Goal: Navigation & Orientation: Go to known website

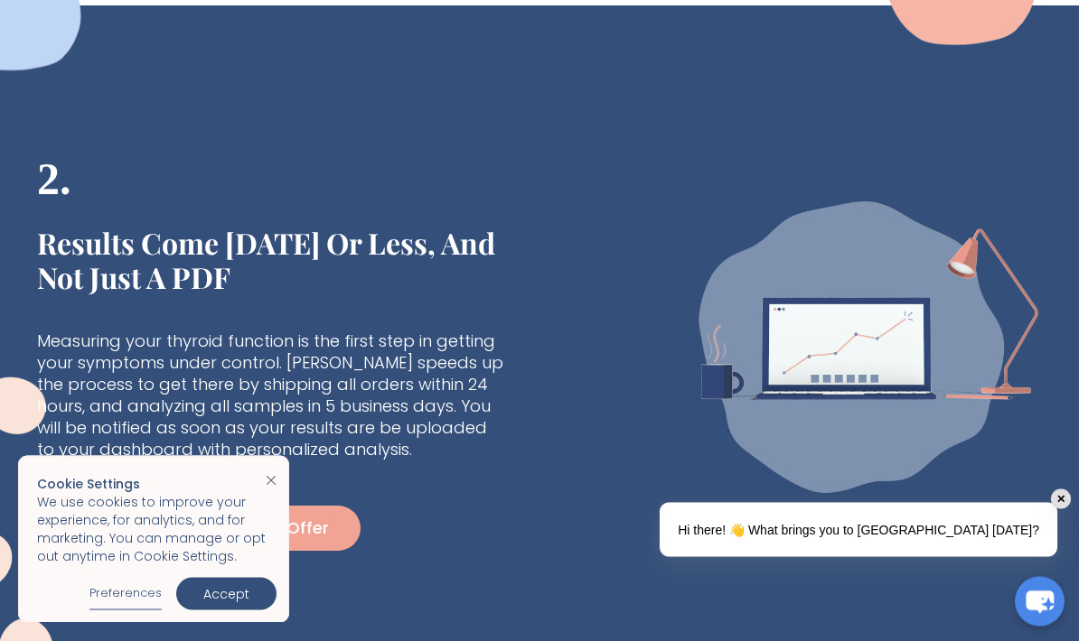
scroll to position [1117, 0]
click at [272, 486] on img "Close cookie banner" at bounding box center [271, 481] width 11 height 10
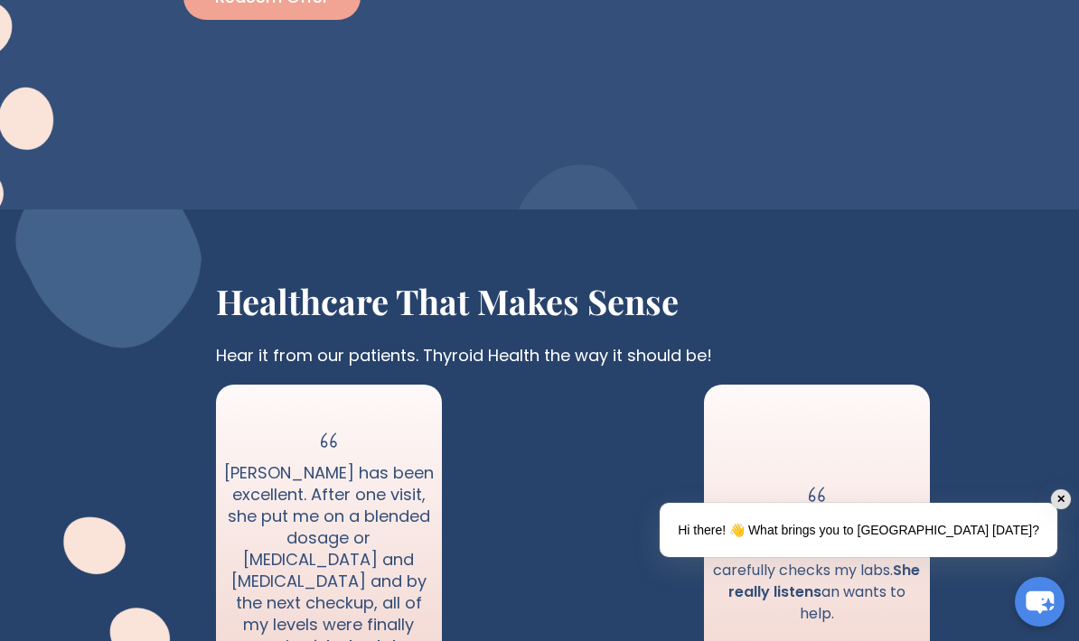
scroll to position [1693, 0]
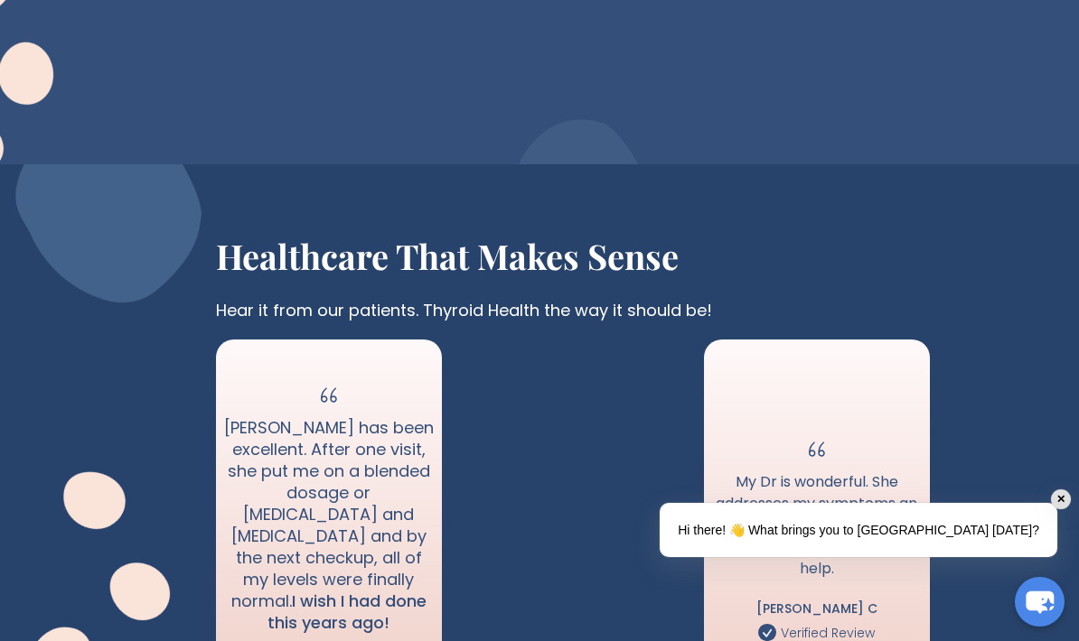
click at [1051, 509] on div "✕" at bounding box center [1061, 500] width 20 height 20
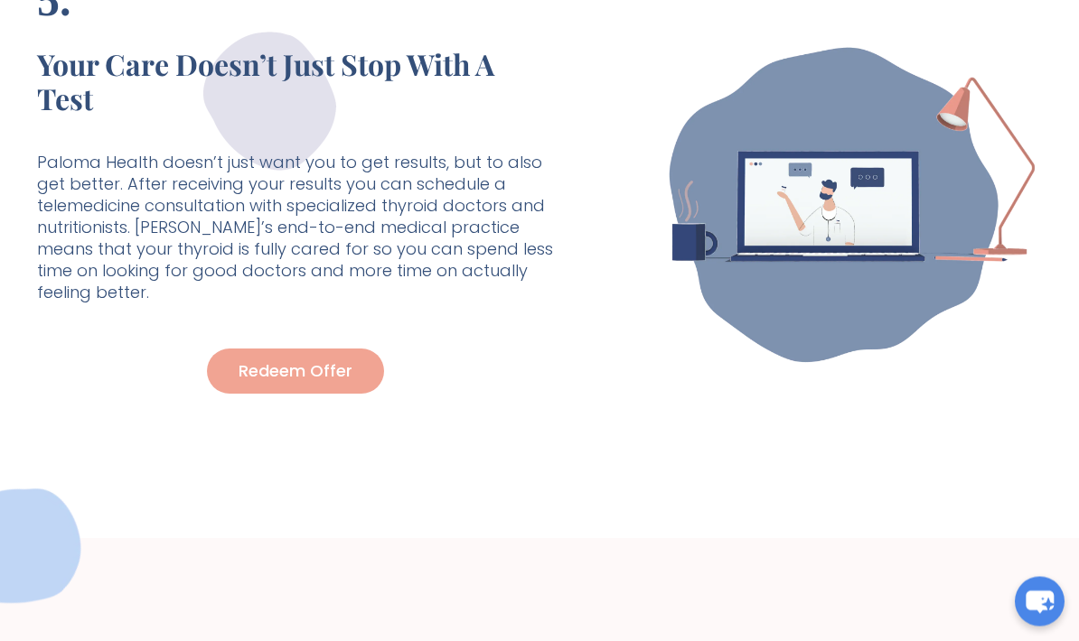
scroll to position [4124, 0]
click at [759, 369] on div at bounding box center [835, 205] width 487 height 504
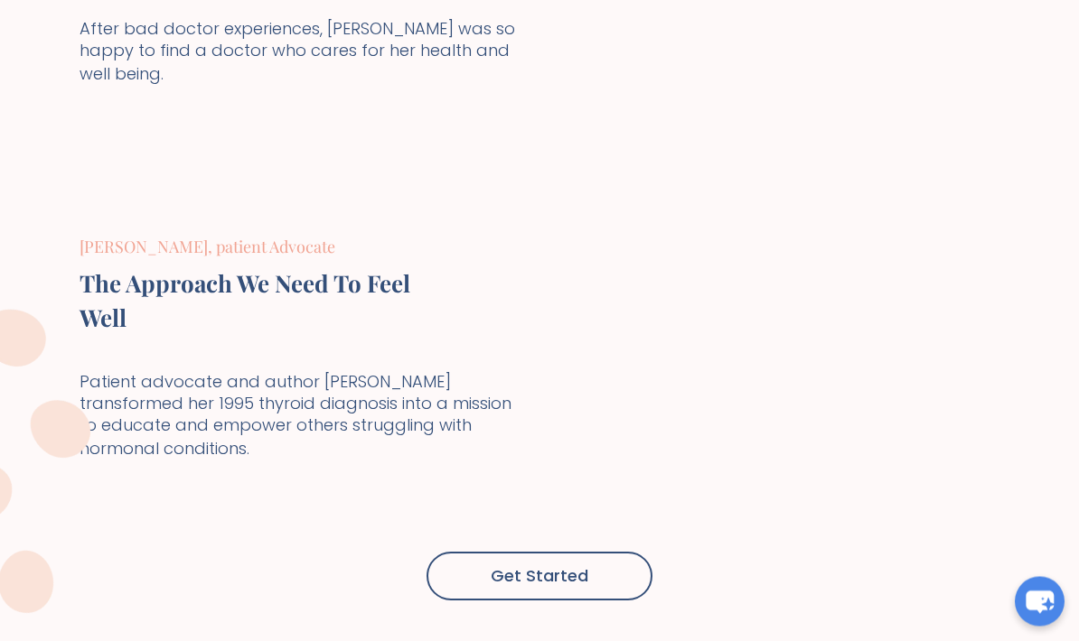
scroll to position [6535, 0]
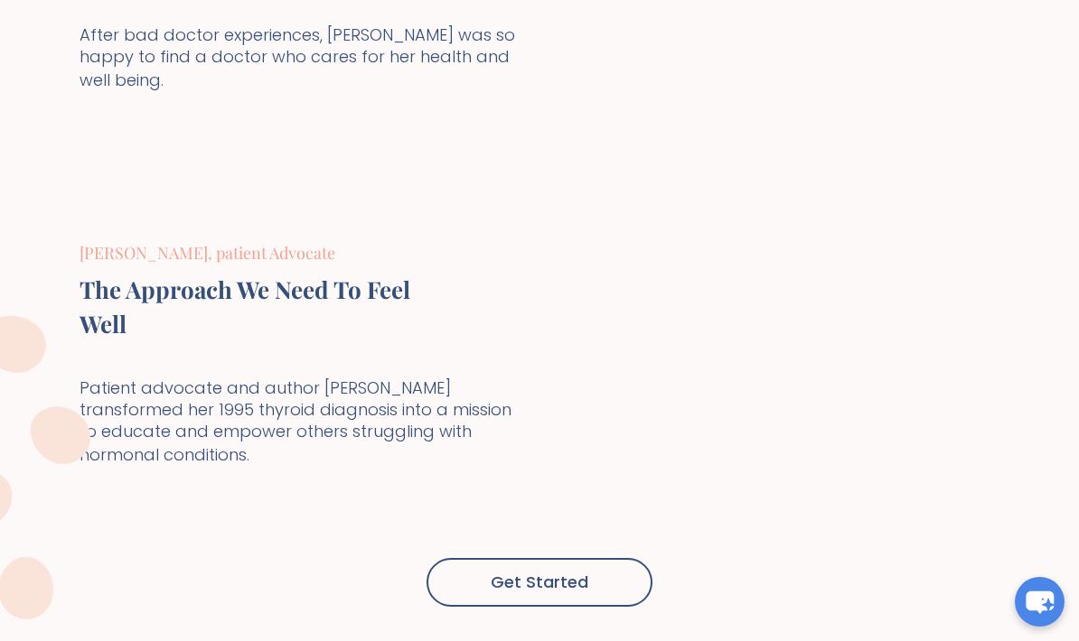
click at [1043, 599] on icon "chat-button" at bounding box center [1039, 603] width 28 height 23
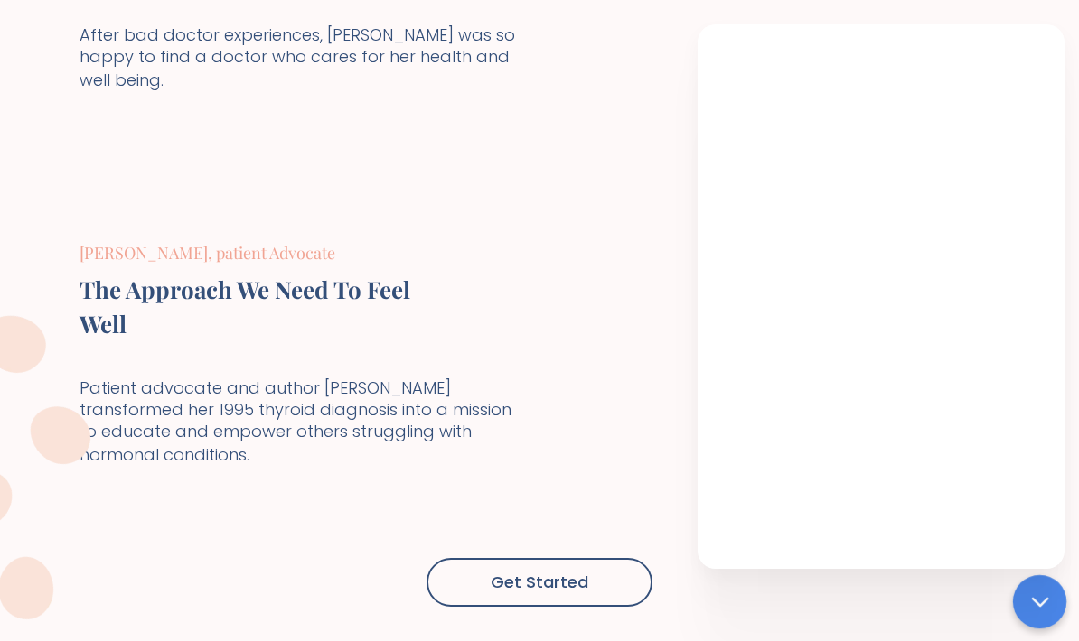
click at [432, 468] on p "Patient advocate and author [PERSON_NAME] transformed her 1995 thyroid diagnosi…" at bounding box center [300, 423] width 442 height 90
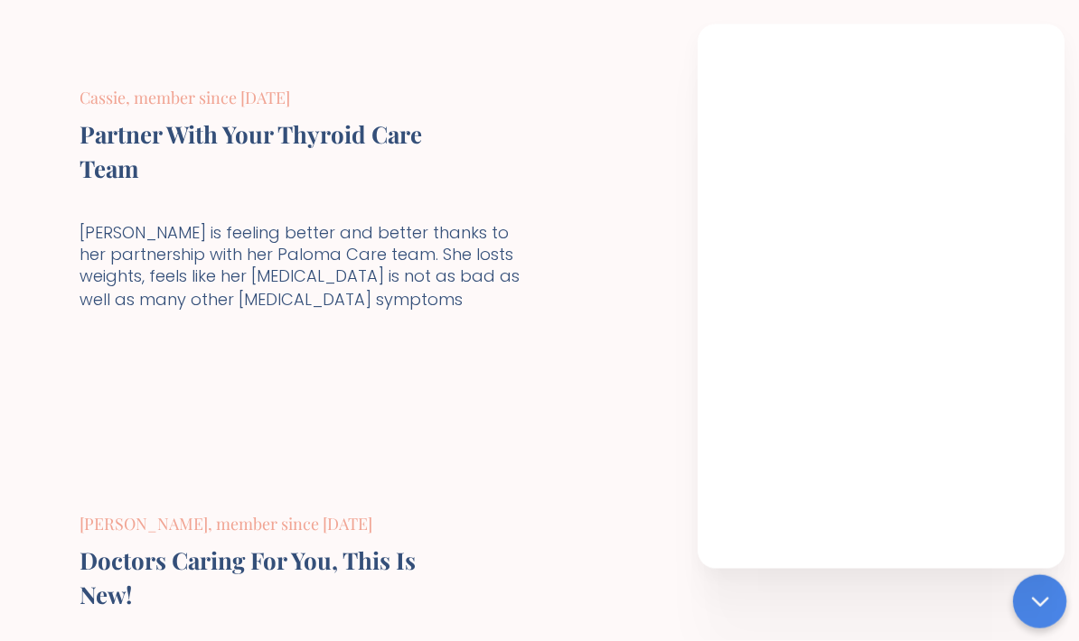
scroll to position [5904, 0]
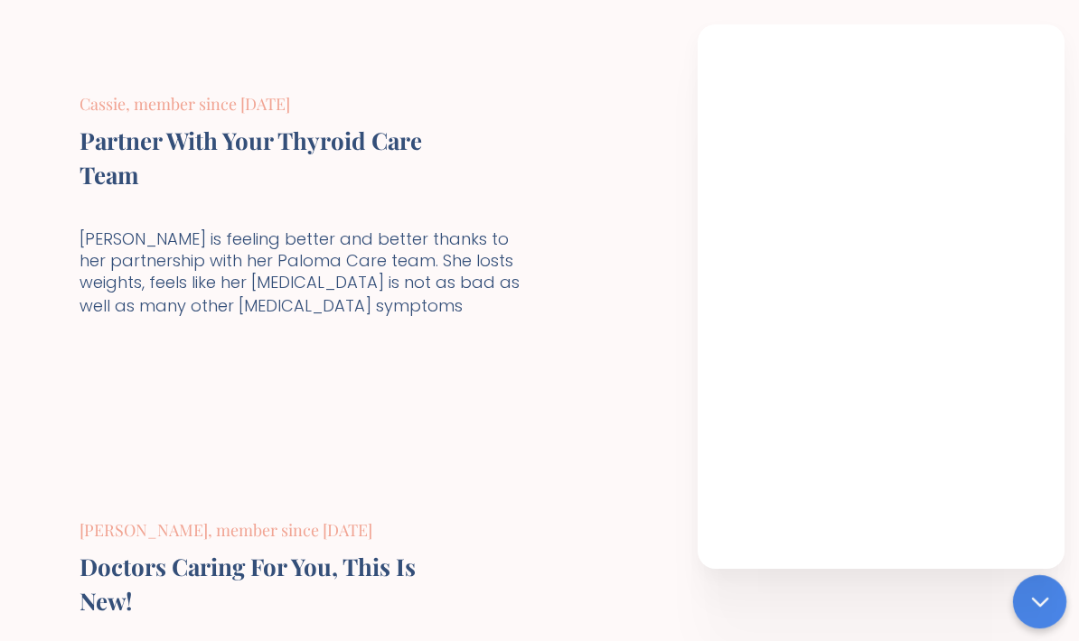
click at [1037, 605] on icon "chat-button" at bounding box center [1039, 602] width 23 height 23
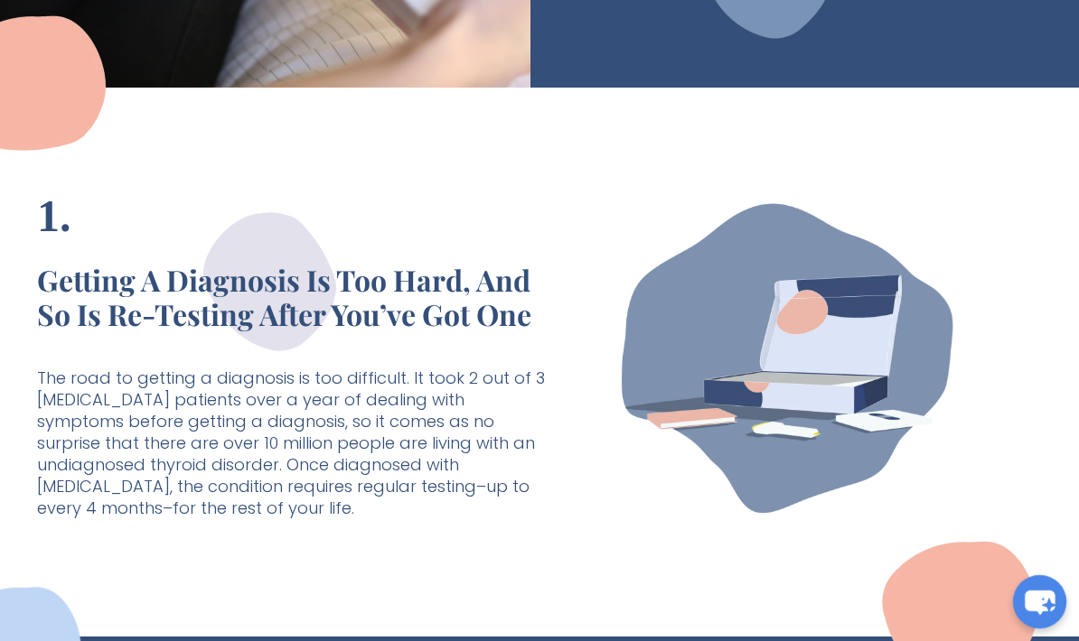
scroll to position [488, 0]
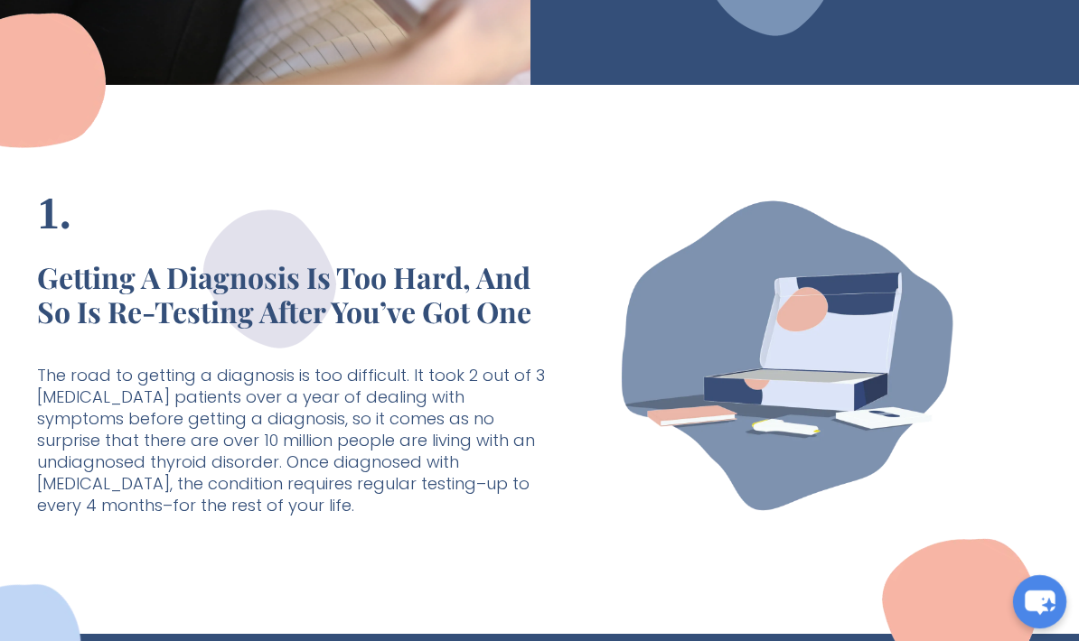
click at [1038, 615] on icon "chat-button" at bounding box center [1039, 603] width 30 height 24
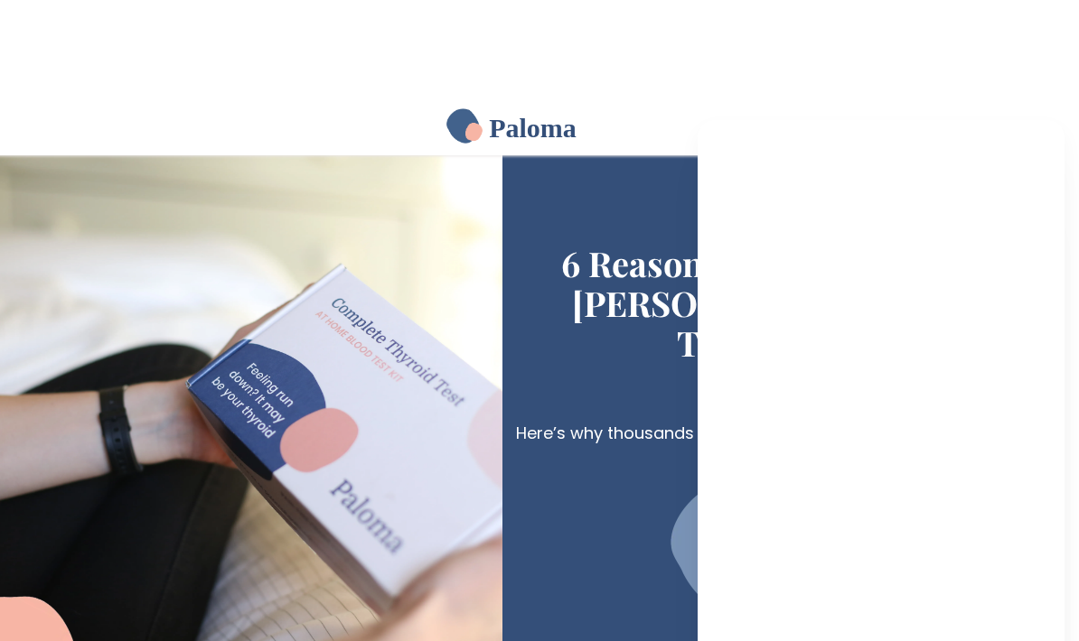
scroll to position [0, 33]
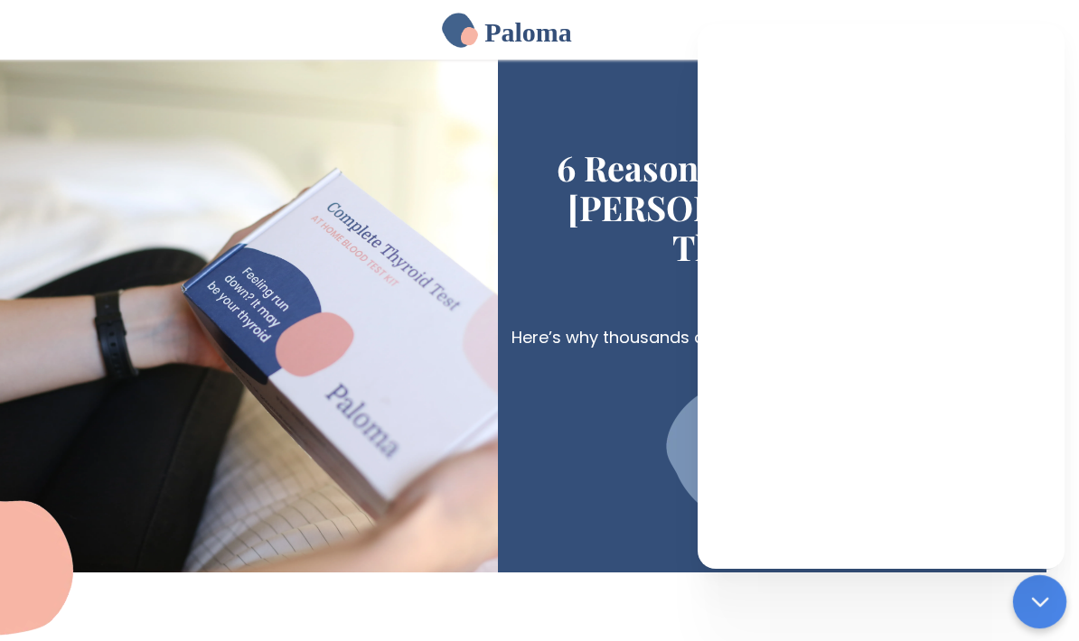
click at [536, 33] on h2 "Paloma" at bounding box center [528, 32] width 88 height 27
